Goal: Task Accomplishment & Management: Complete application form

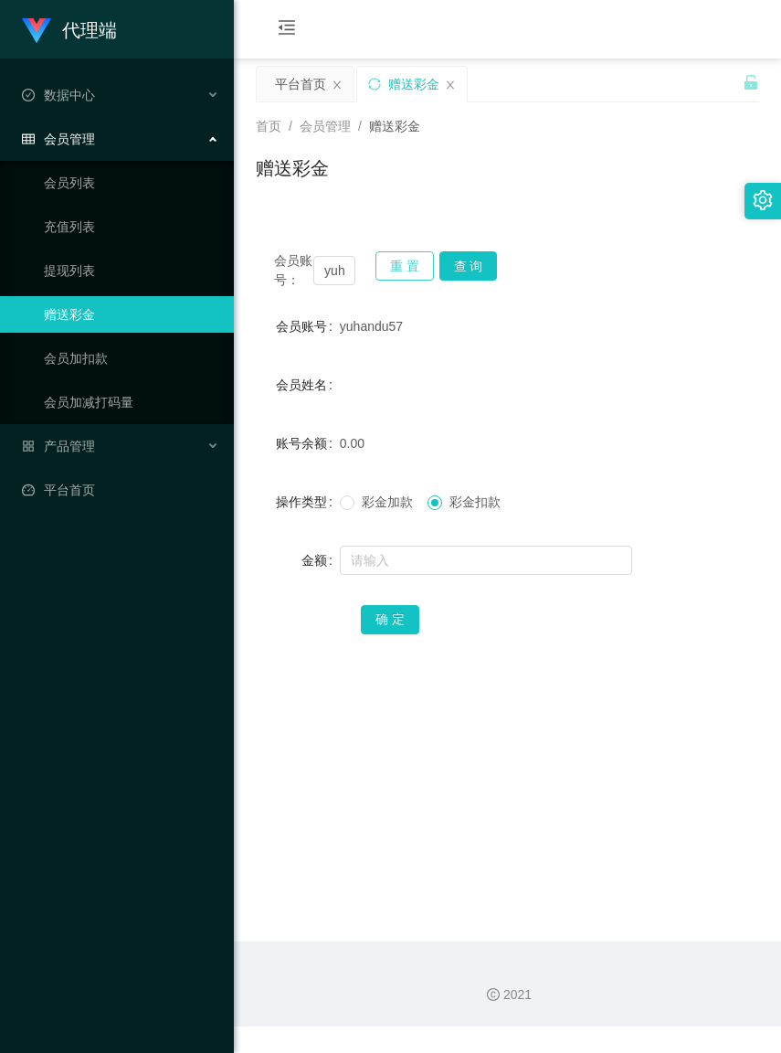
click at [414, 272] on button "重 置" at bounding box center [405, 265] width 58 height 29
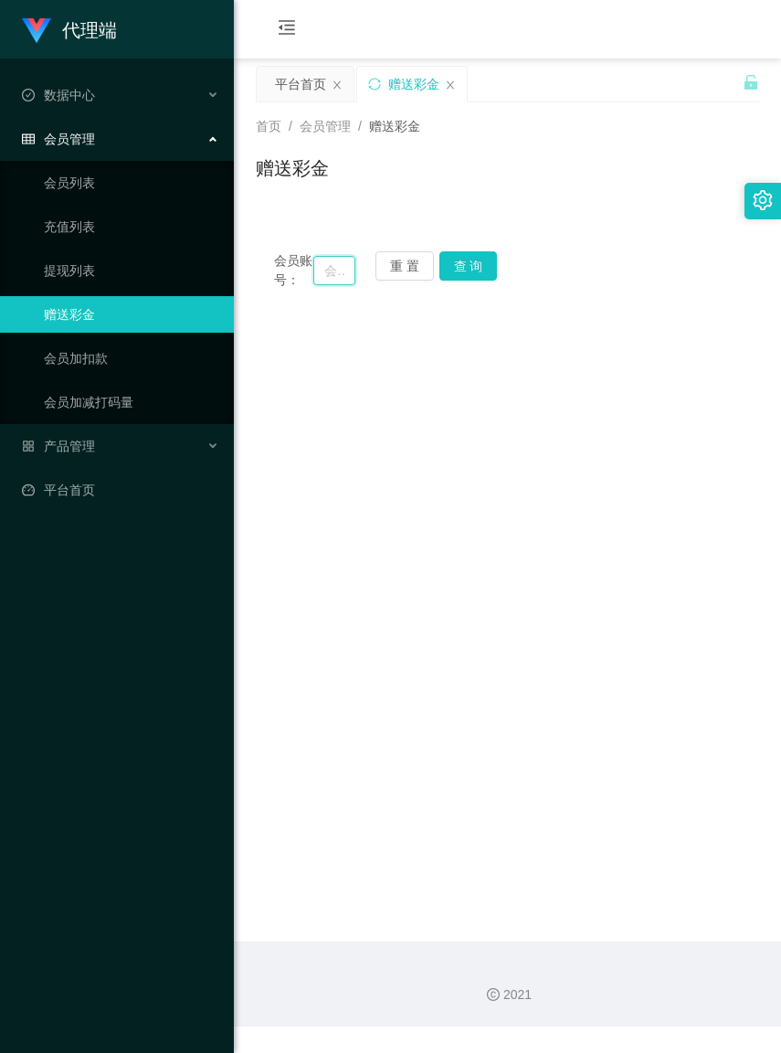
click at [316, 276] on input "text" at bounding box center [334, 270] width 41 height 29
paste input "Ice2020"
type input "Ice2020"
click at [471, 263] on button "查 询" at bounding box center [469, 265] width 58 height 29
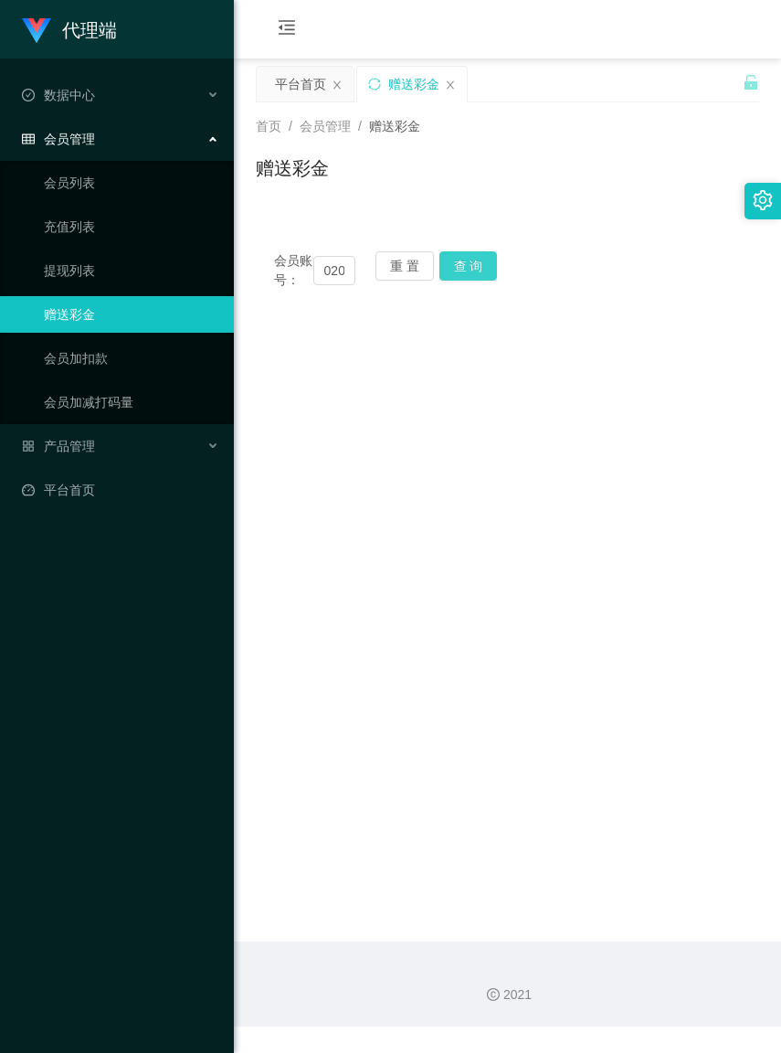
scroll to position [0, 0]
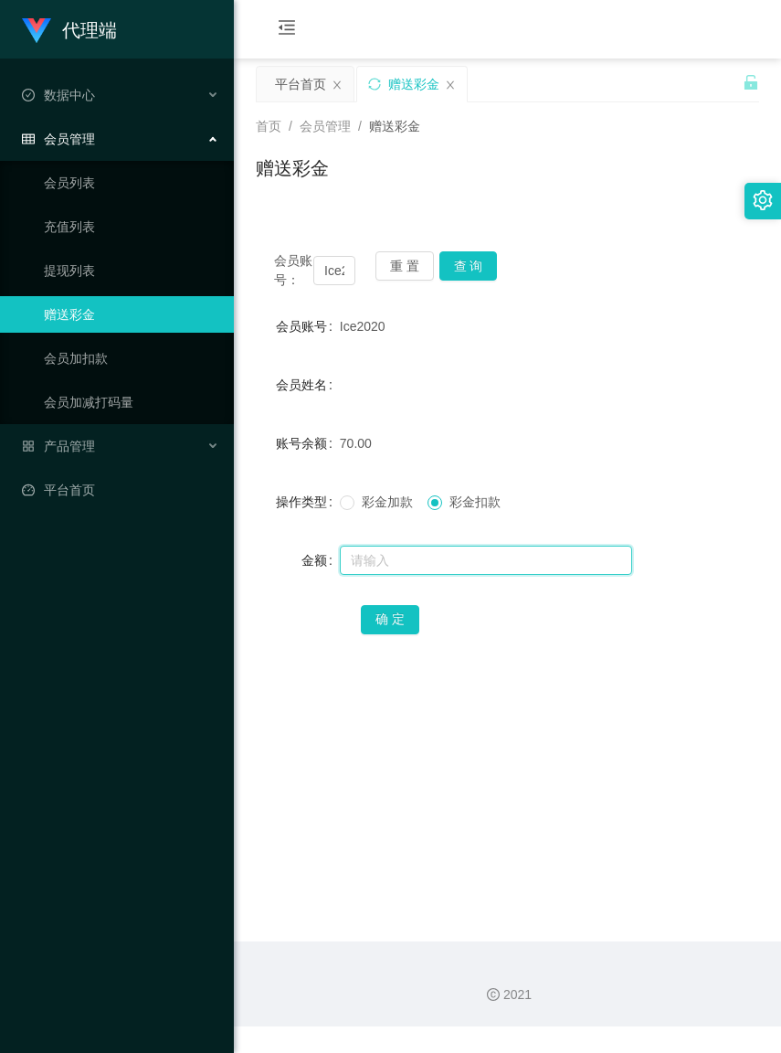
click at [398, 575] on input "text" at bounding box center [486, 560] width 292 height 29
type input "30"
click at [355, 509] on span "彩金加款" at bounding box center [388, 501] width 66 height 15
click at [389, 634] on button "确 定" at bounding box center [390, 619] width 58 height 29
click at [382, 268] on button "重 置" at bounding box center [405, 265] width 58 height 29
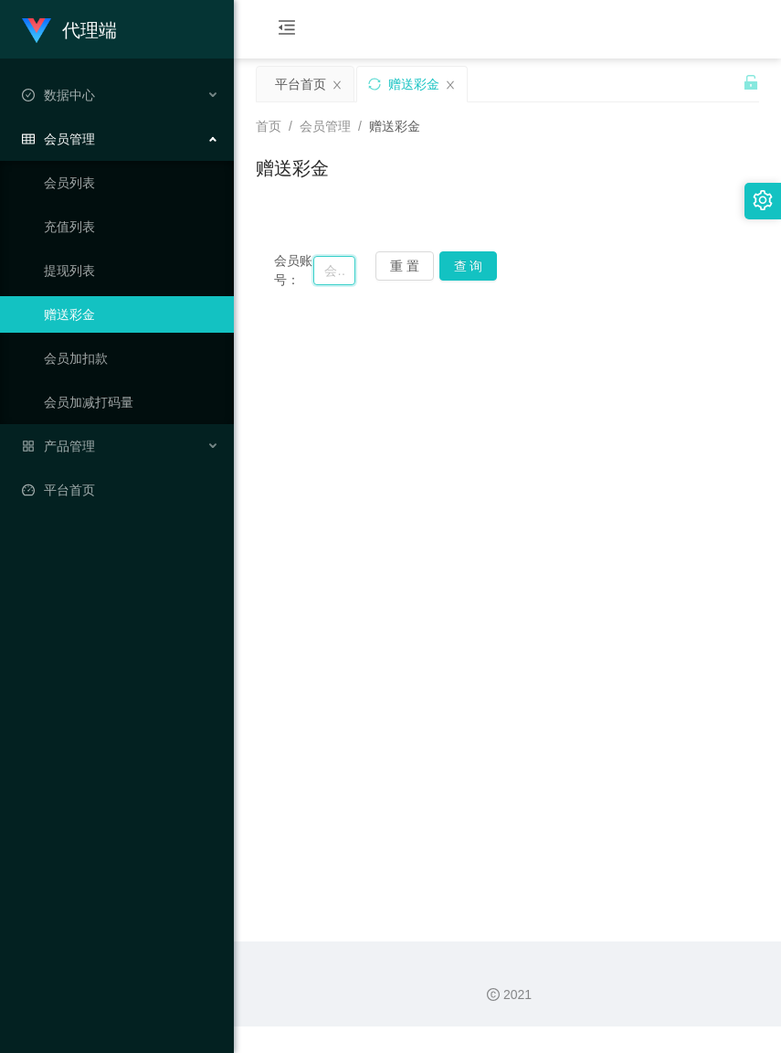
click at [320, 280] on input "text" at bounding box center [334, 270] width 41 height 29
click at [317, 280] on input "text" at bounding box center [334, 270] width 41 height 29
paste input "yuhandu57"
type input "yuhandu57"
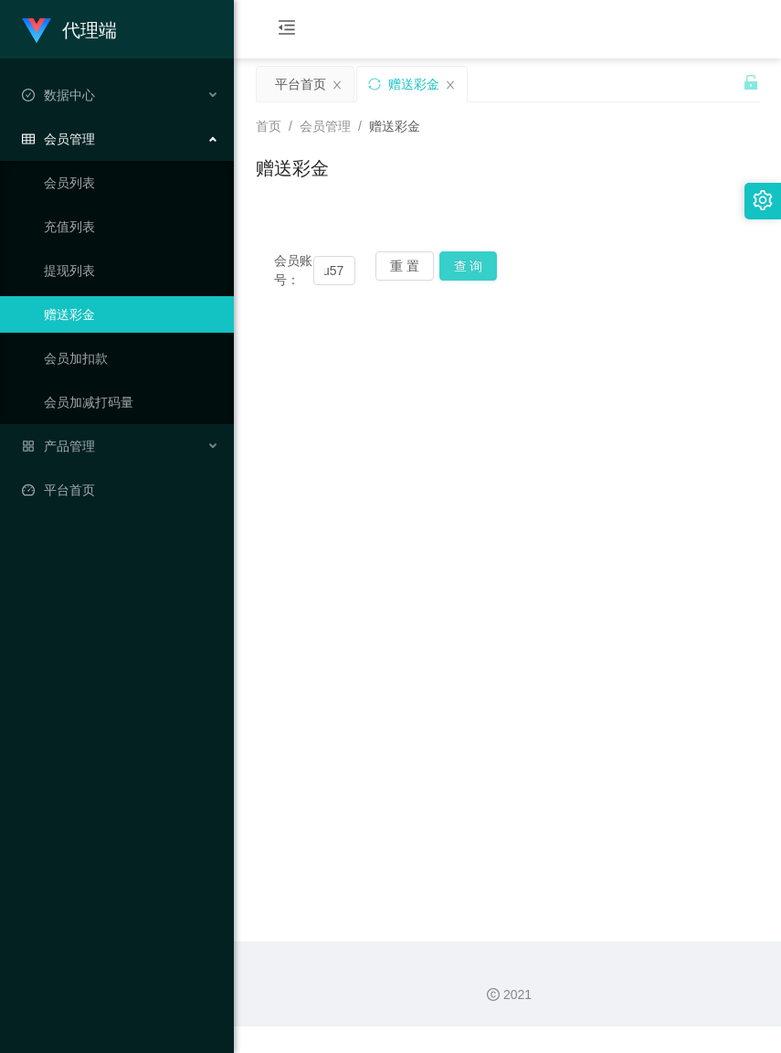
click at [473, 265] on button "查 询" at bounding box center [469, 265] width 58 height 29
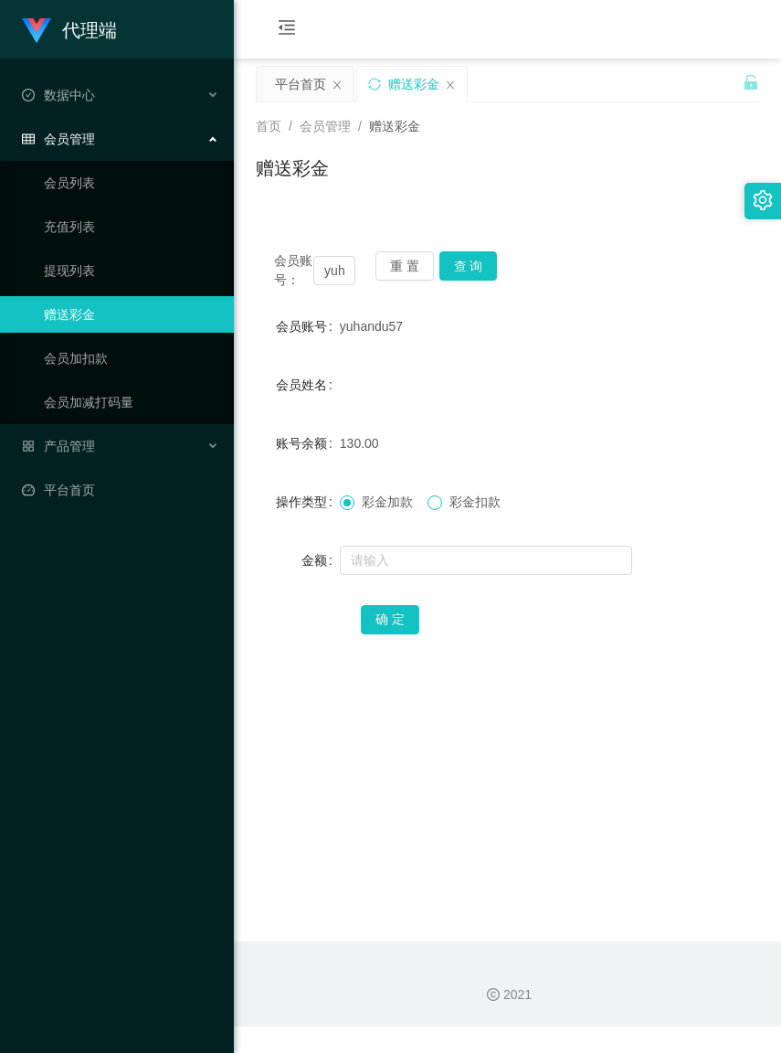
click at [434, 510] on span at bounding box center [435, 502] width 15 height 15
click at [419, 575] on input "text" at bounding box center [486, 560] width 292 height 29
type input "130"
click at [388, 634] on button "确 定" at bounding box center [390, 619] width 58 height 29
